Goal: Participate in discussion: Engage in conversation with other users on a specific topic

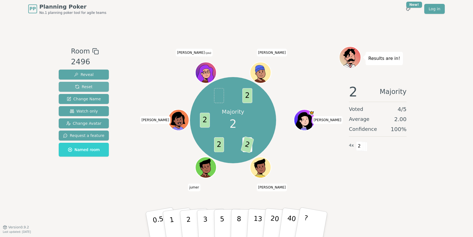
click at [91, 88] on button "Reset" at bounding box center [84, 87] width 50 height 10
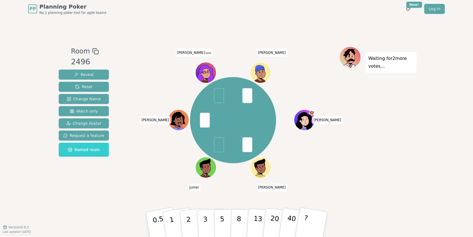
click at [132, 82] on div "[PERSON_NAME] [PERSON_NAME] [PERSON_NAME] (you) [PERSON_NAME]" at bounding box center [233, 120] width 212 height 128
click at [95, 115] on button "Watch only" at bounding box center [84, 111] width 50 height 10
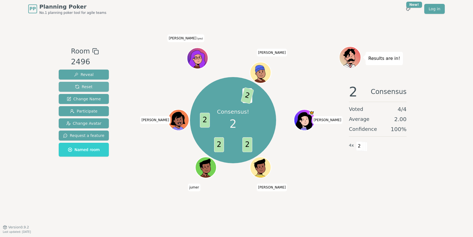
click at [90, 86] on span "Reset" at bounding box center [83, 87] width 17 height 6
click at [99, 85] on button "Reset" at bounding box center [84, 87] width 50 height 10
click at [123, 162] on div "Room 2496 Reveal Reset Change Name Participate Change Avatar Request a feature …" at bounding box center [236, 122] width 360 height 152
click at [97, 85] on button "Reset" at bounding box center [84, 87] width 50 height 10
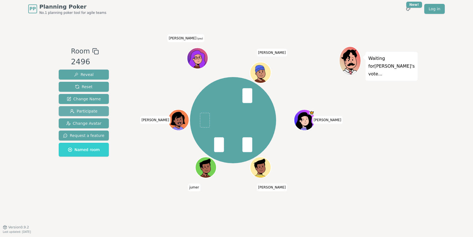
click at [95, 112] on span "Participate" at bounding box center [83, 111] width 27 height 6
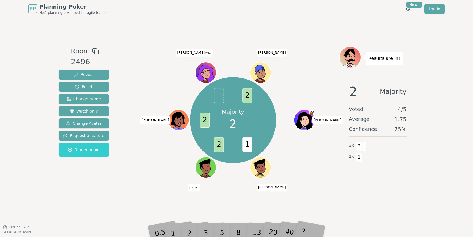
click at [195, 209] on div "Room 2496 Reveal Reset Change Name Watch only Change Avatar Request a feature N…" at bounding box center [236, 122] width 360 height 209
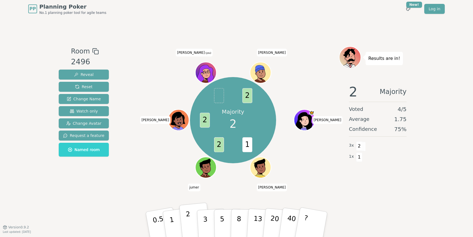
click at [191, 221] on button "2" at bounding box center [195, 224] width 32 height 44
